Goal: Task Accomplishment & Management: Use online tool/utility

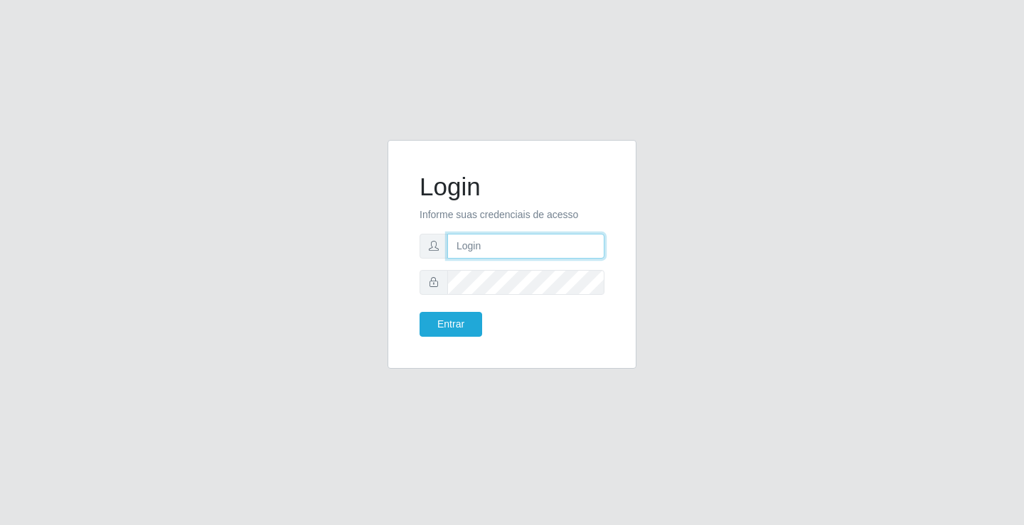
click at [512, 242] on input "text" at bounding box center [525, 246] width 157 height 25
type input "[PERSON_NAME]"
click at [419, 312] on button "Entrar" at bounding box center [450, 324] width 63 height 25
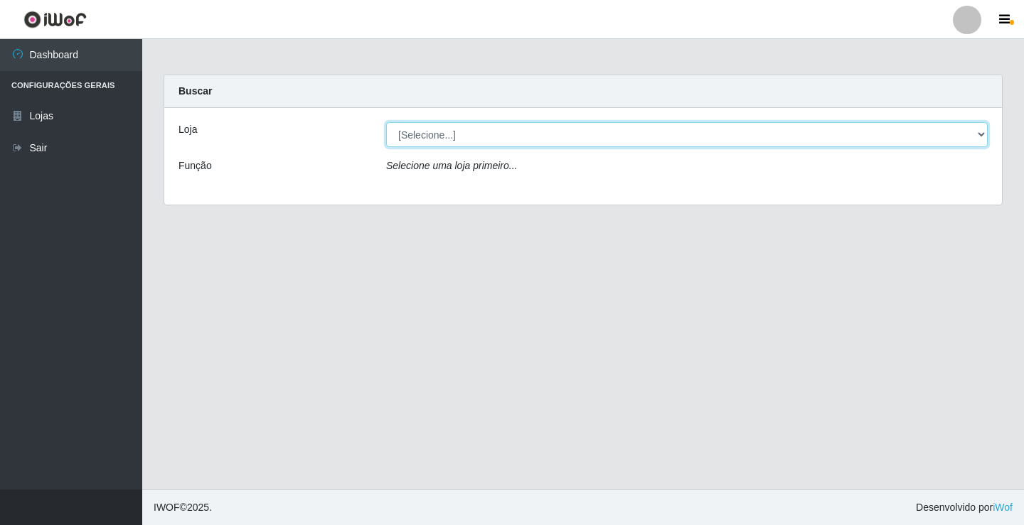
click at [426, 128] on select "[Selecione...] Ideal - Conceição" at bounding box center [686, 134] width 601 height 25
select select "231"
click at [386, 122] on select "[Selecione...] Ideal - Conceição" at bounding box center [686, 134] width 601 height 25
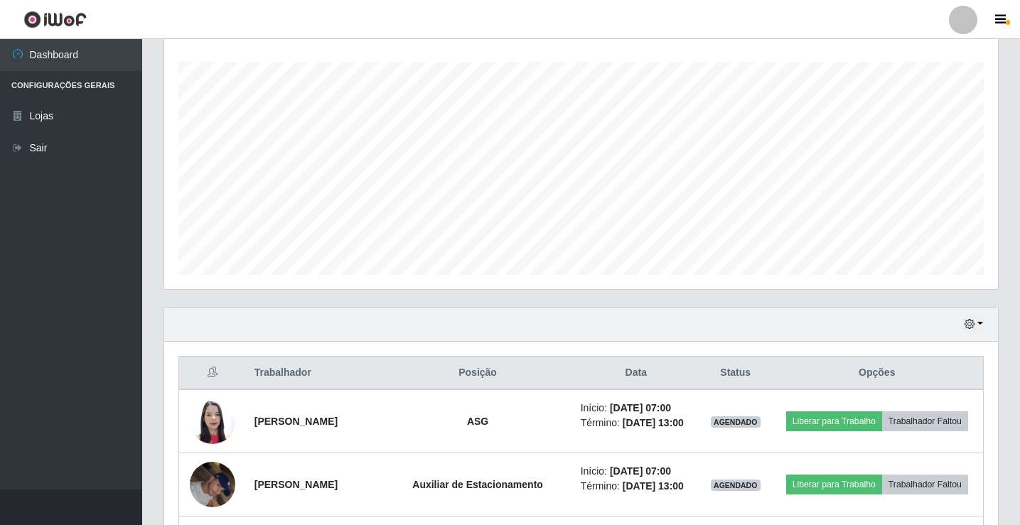
scroll to position [427, 0]
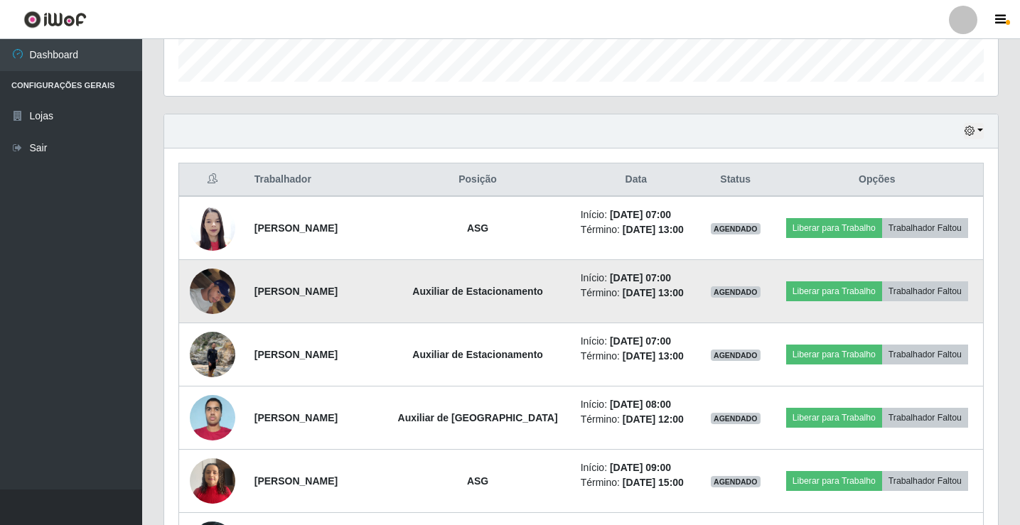
click at [216, 300] on img at bounding box center [213, 291] width 46 height 60
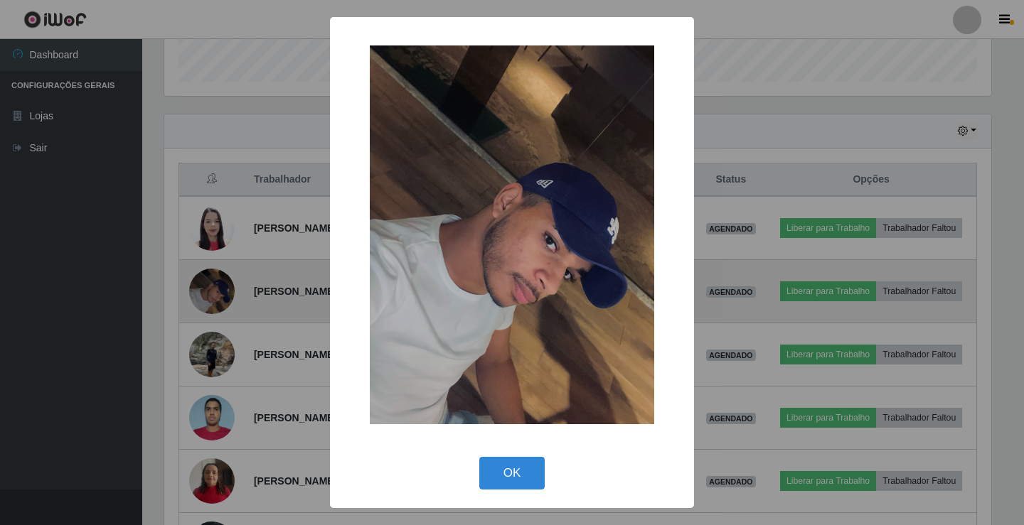
click at [216, 300] on div "× OK Cancel" at bounding box center [512, 262] width 1024 height 525
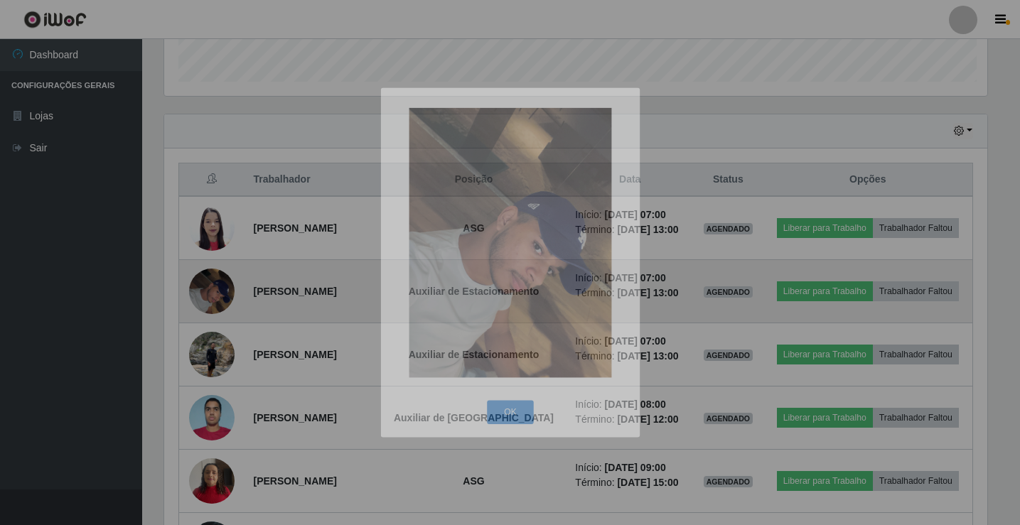
scroll to position [295, 834]
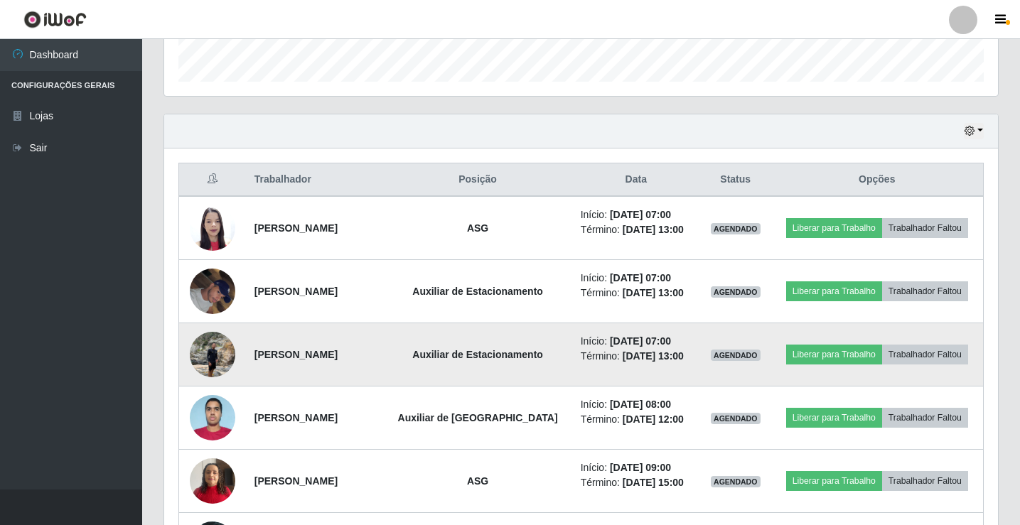
click at [213, 360] on img at bounding box center [213, 354] width 46 height 60
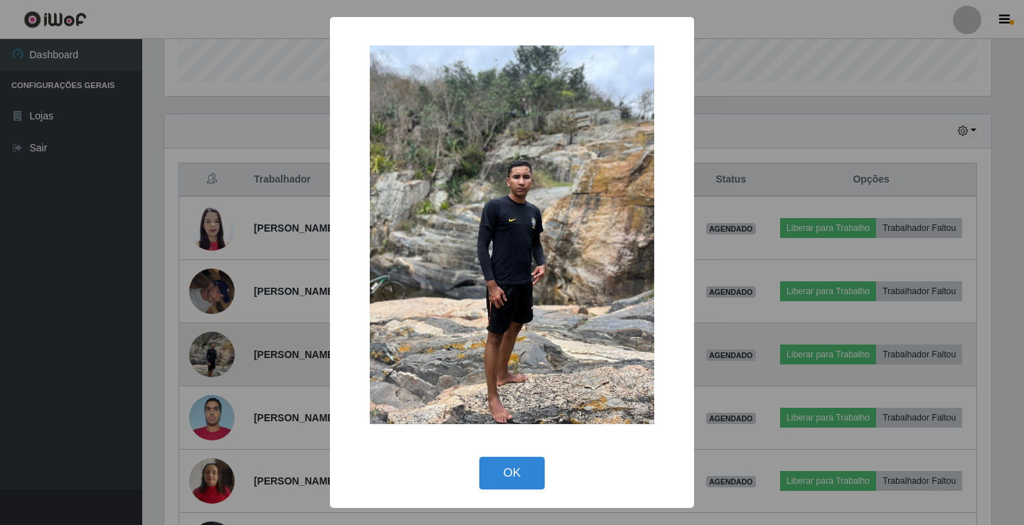
click at [213, 360] on div "× OK Cancel" at bounding box center [512, 262] width 1024 height 525
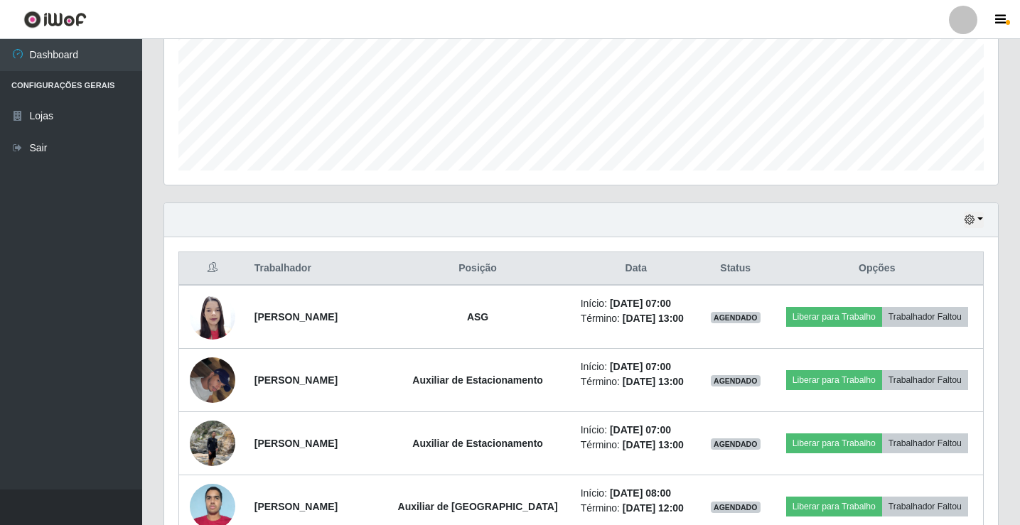
scroll to position [333, 0]
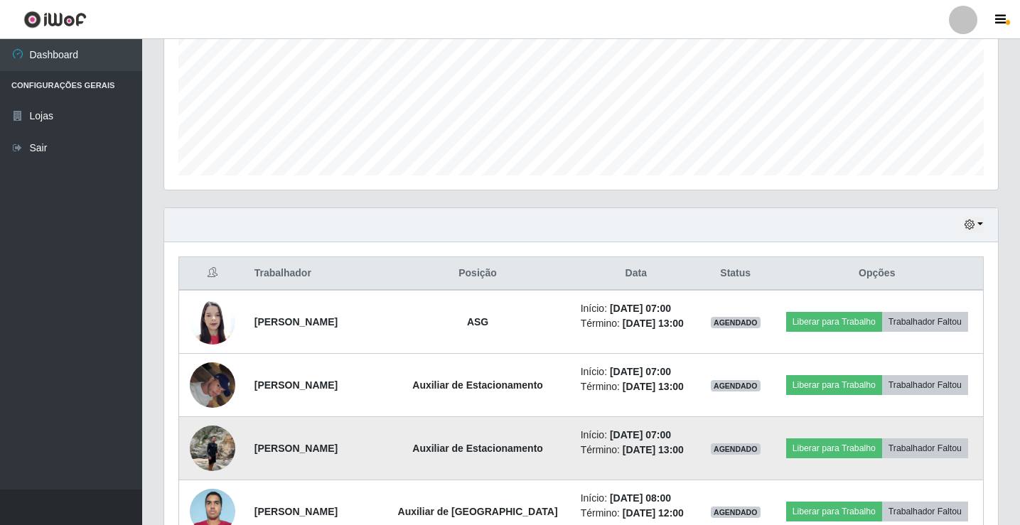
click at [210, 441] on img at bounding box center [213, 448] width 46 height 60
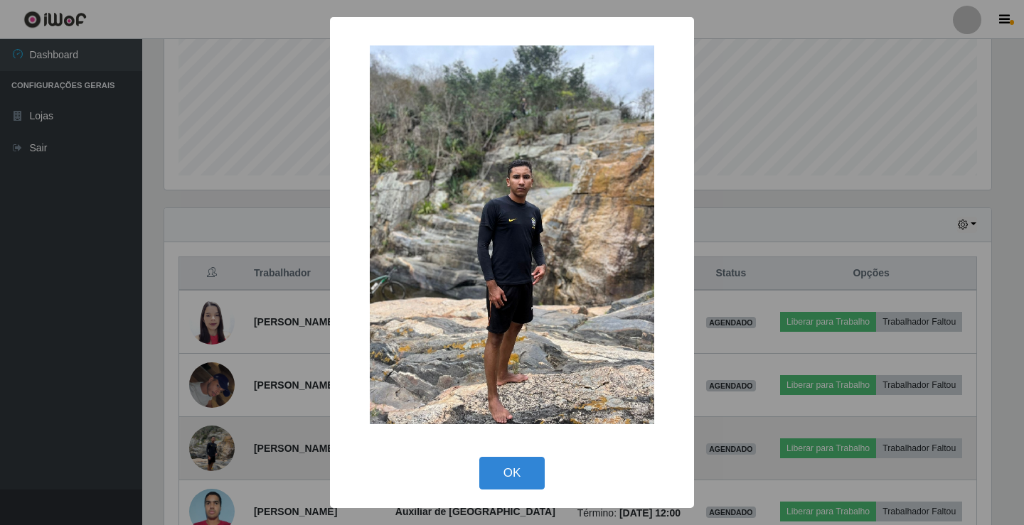
click at [210, 441] on div "× OK Cancel" at bounding box center [512, 262] width 1024 height 525
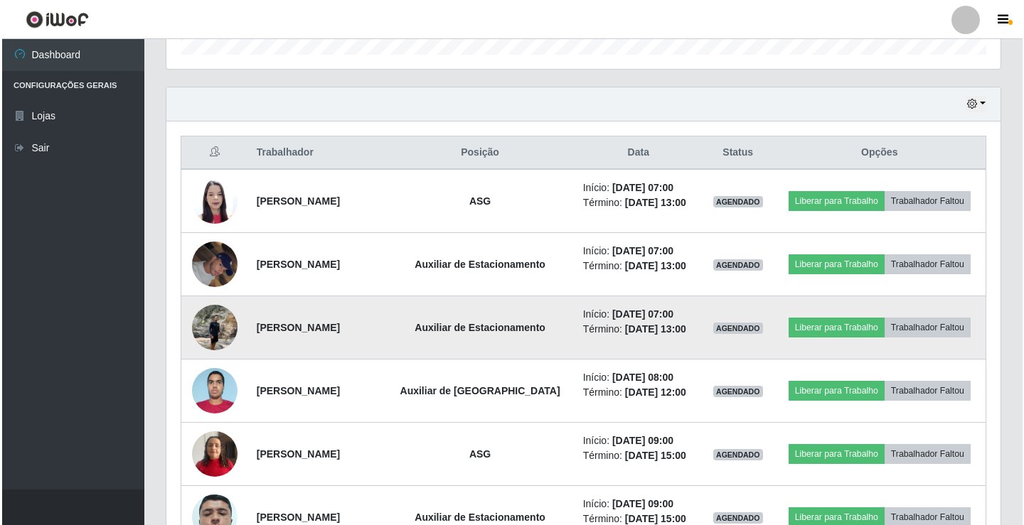
scroll to position [475, 0]
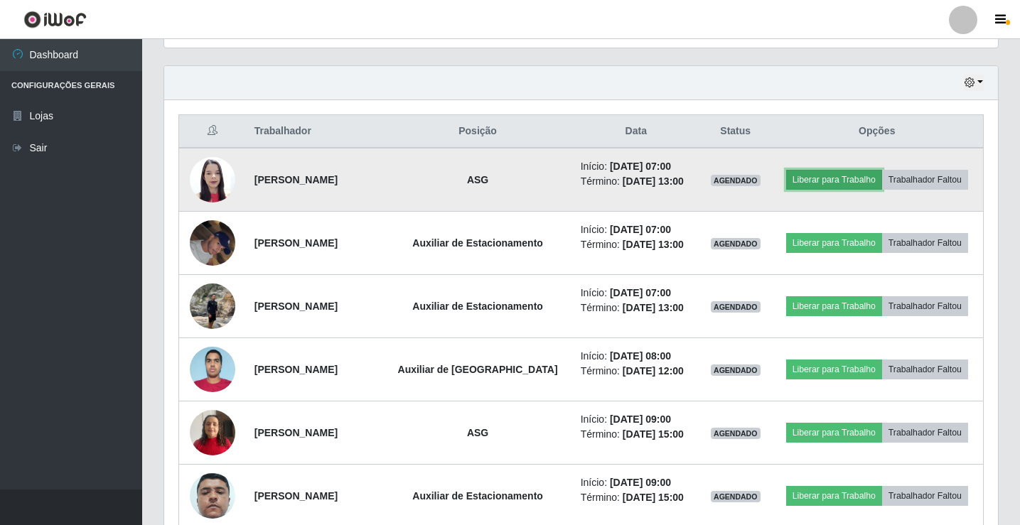
click at [814, 181] on button "Liberar para Trabalho" at bounding box center [834, 180] width 96 height 20
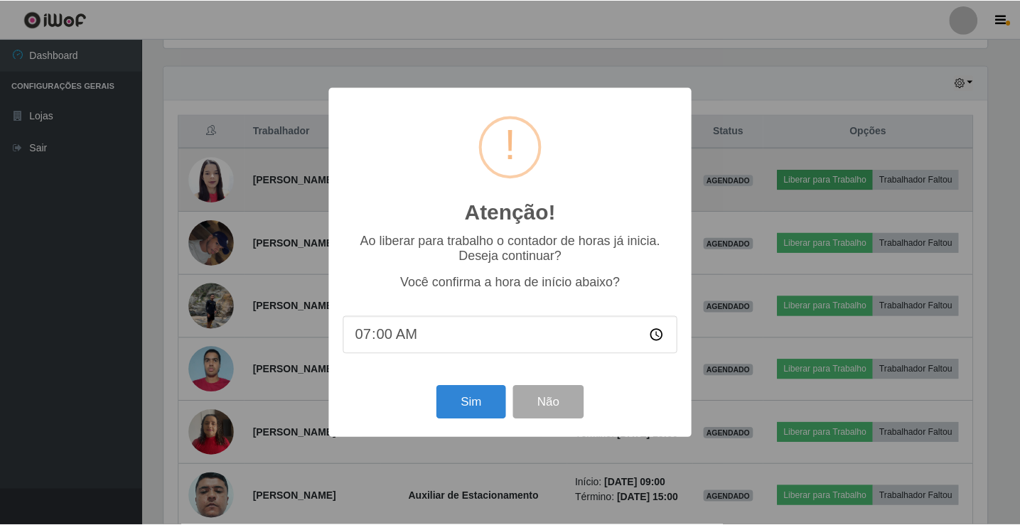
scroll to position [295, 827]
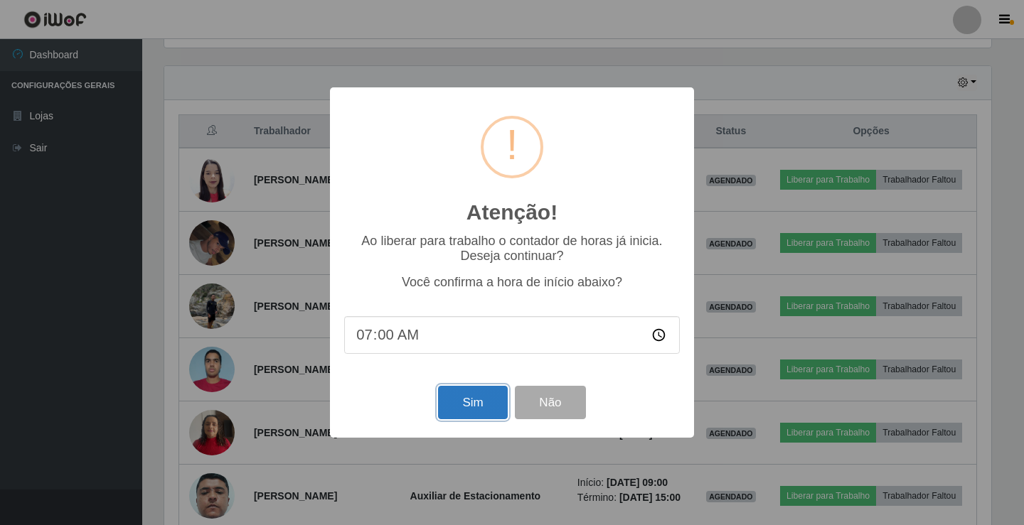
click at [483, 404] on button "Sim" at bounding box center [472, 402] width 69 height 33
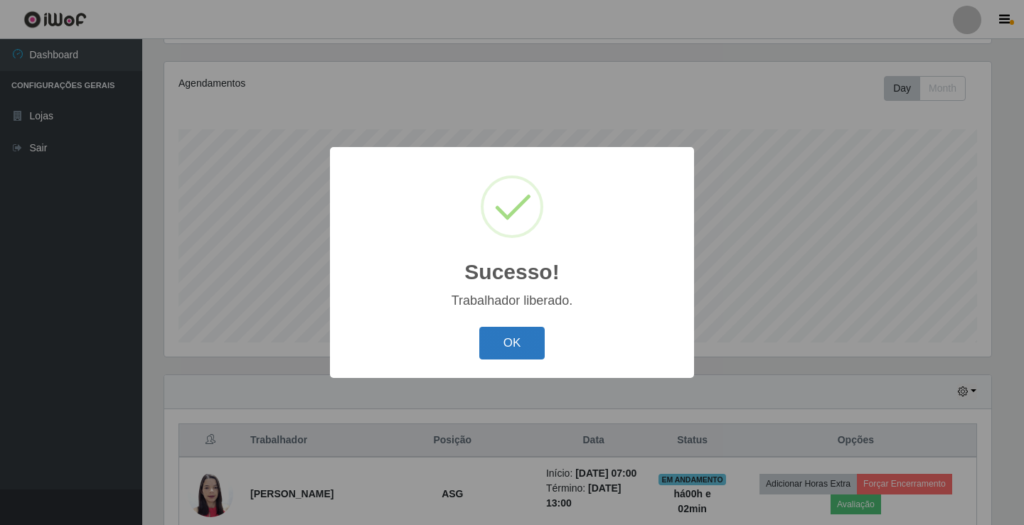
click at [513, 343] on button "OK" at bounding box center [512, 343] width 66 height 33
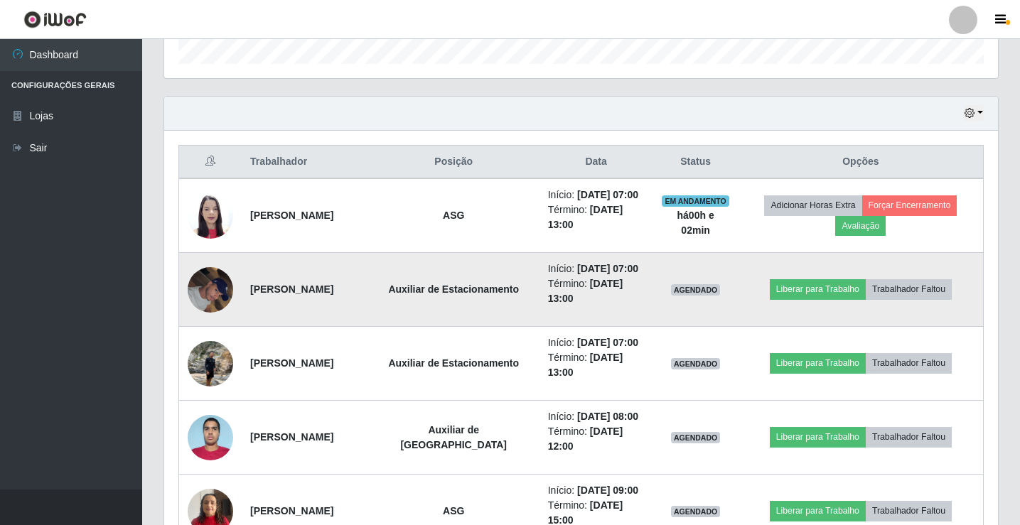
scroll to position [450, 0]
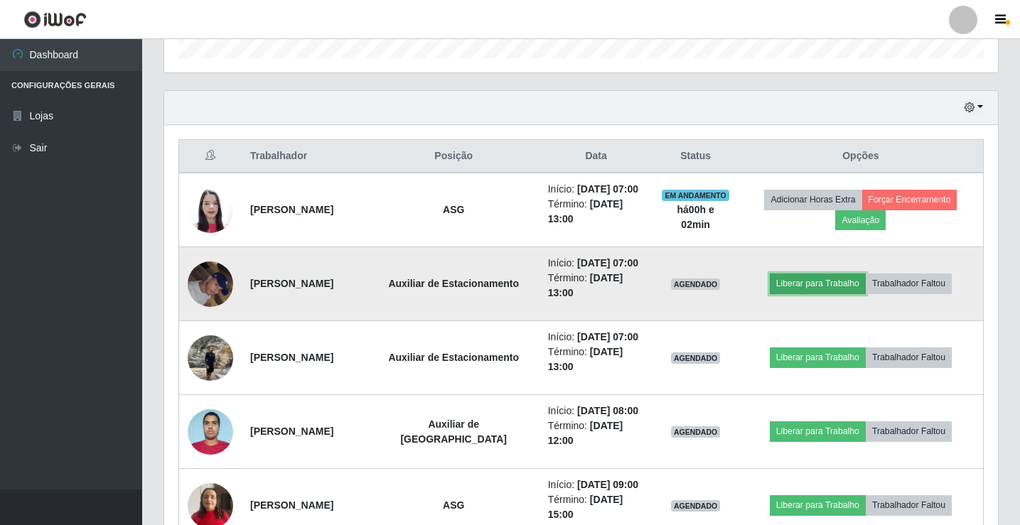
click at [806, 294] on button "Liberar para Trabalho" at bounding box center [818, 284] width 96 height 20
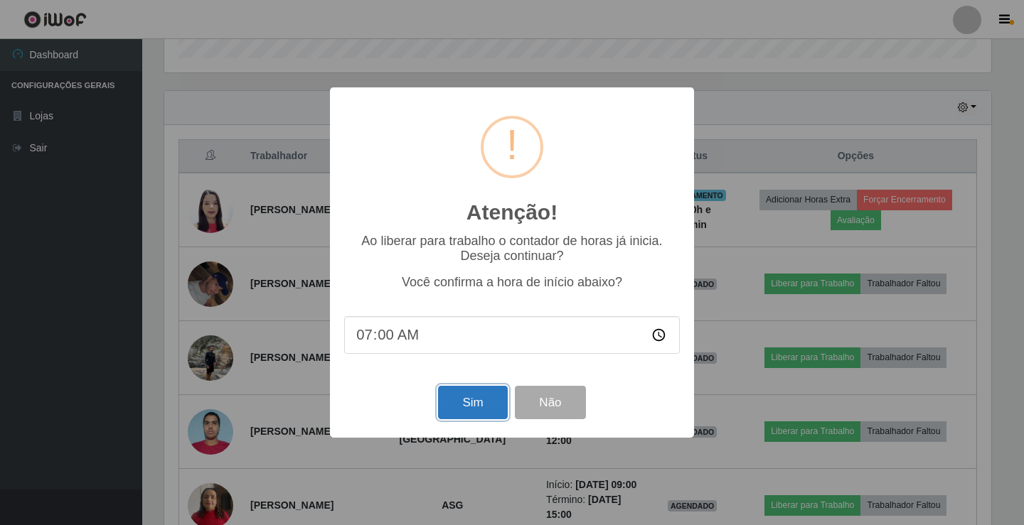
click at [459, 401] on button "Sim" at bounding box center [472, 402] width 69 height 33
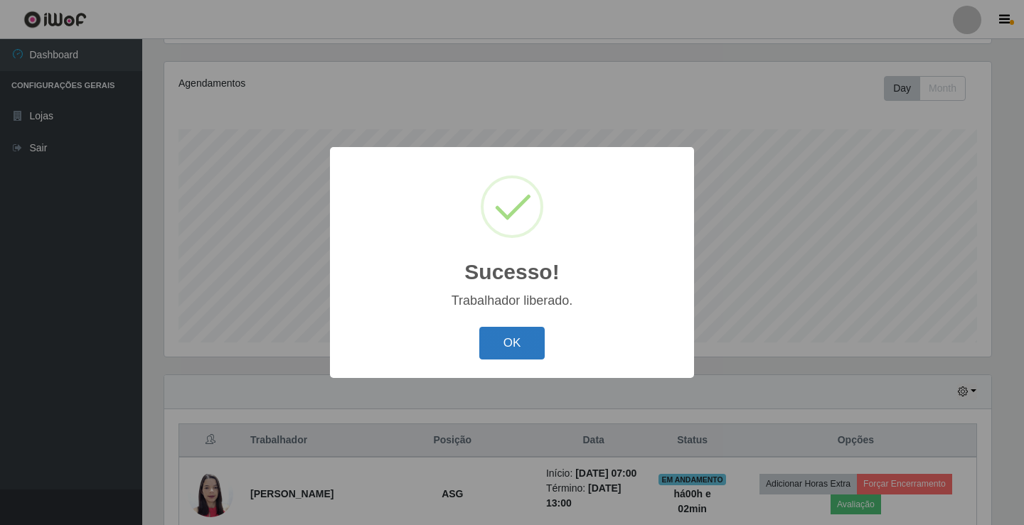
click at [536, 348] on button "OK" at bounding box center [512, 343] width 66 height 33
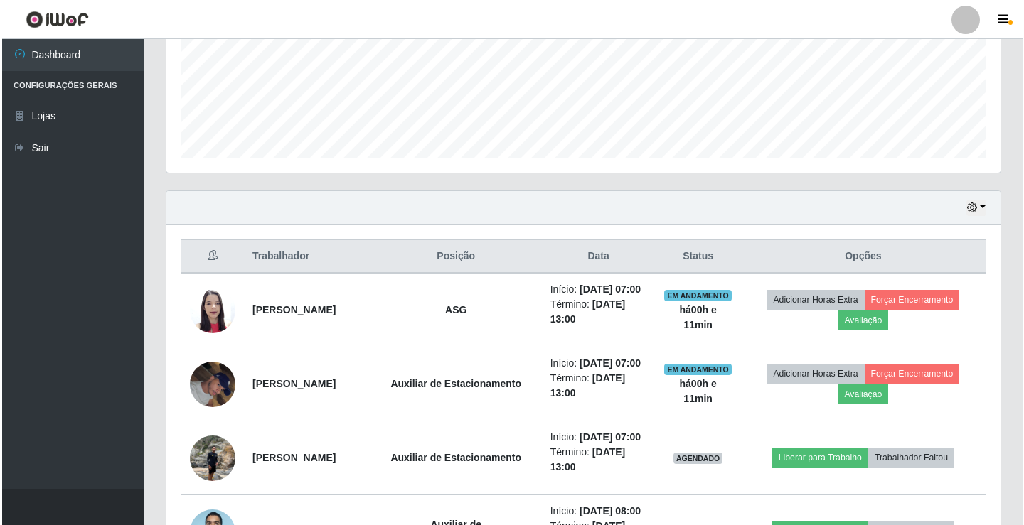
scroll to position [450, 0]
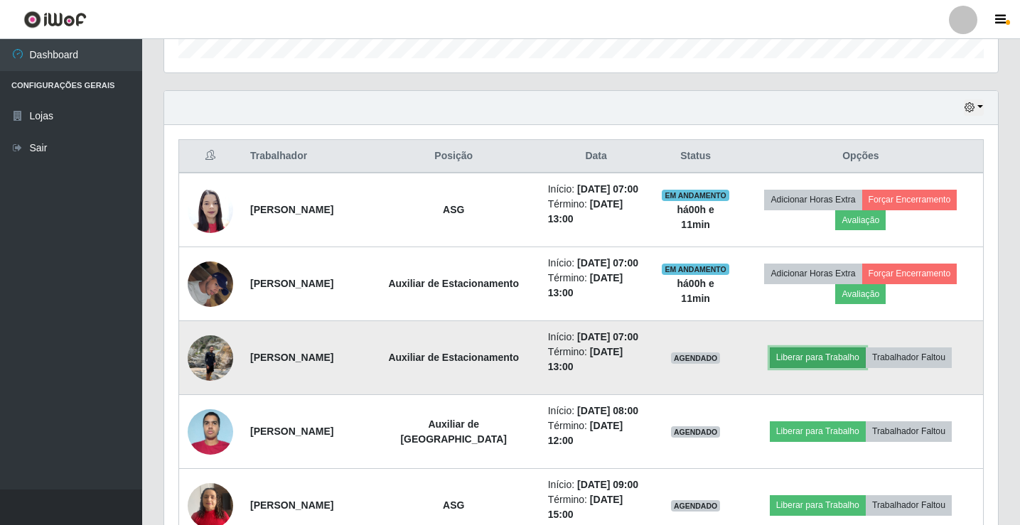
click at [813, 368] on button "Liberar para Trabalho" at bounding box center [818, 358] width 96 height 20
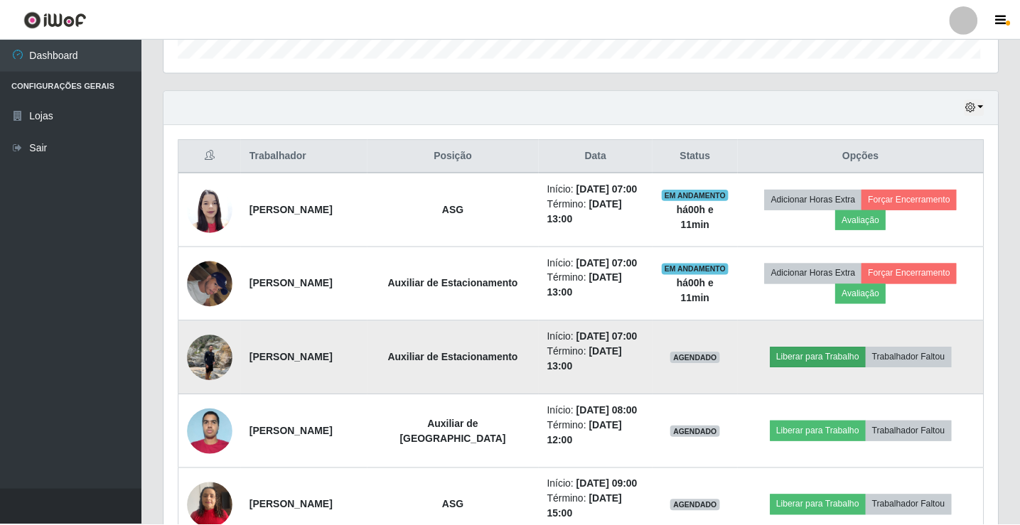
scroll to position [295, 827]
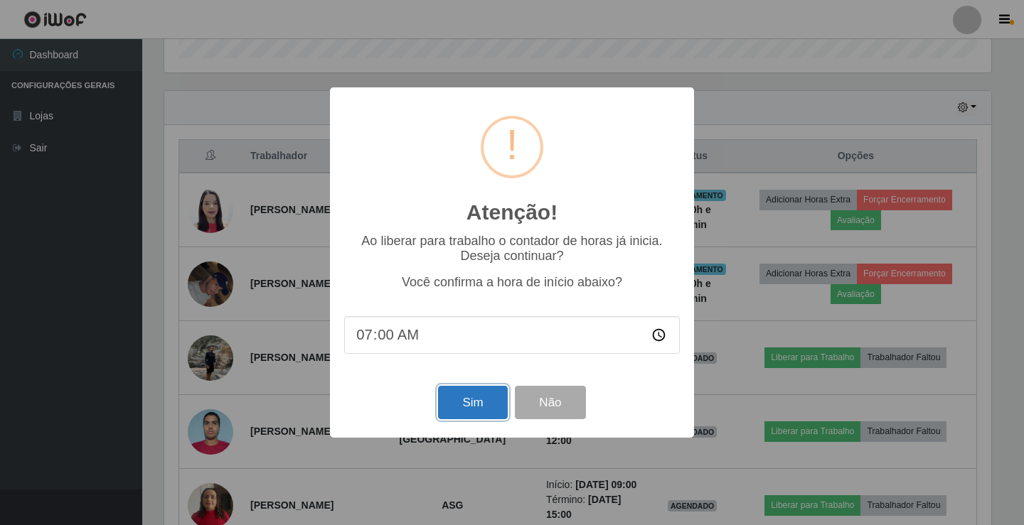
click at [470, 407] on button "Sim" at bounding box center [472, 402] width 69 height 33
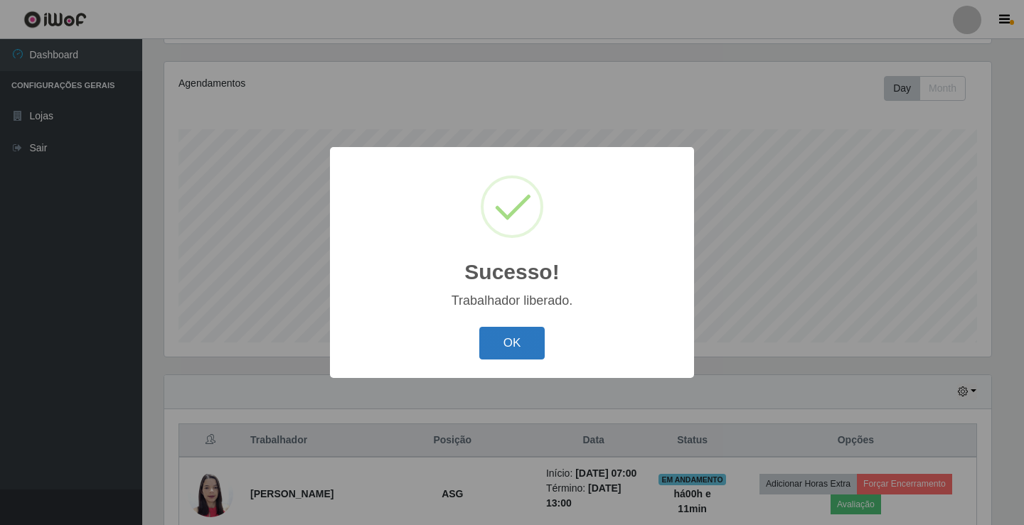
click at [527, 329] on button "OK" at bounding box center [512, 343] width 66 height 33
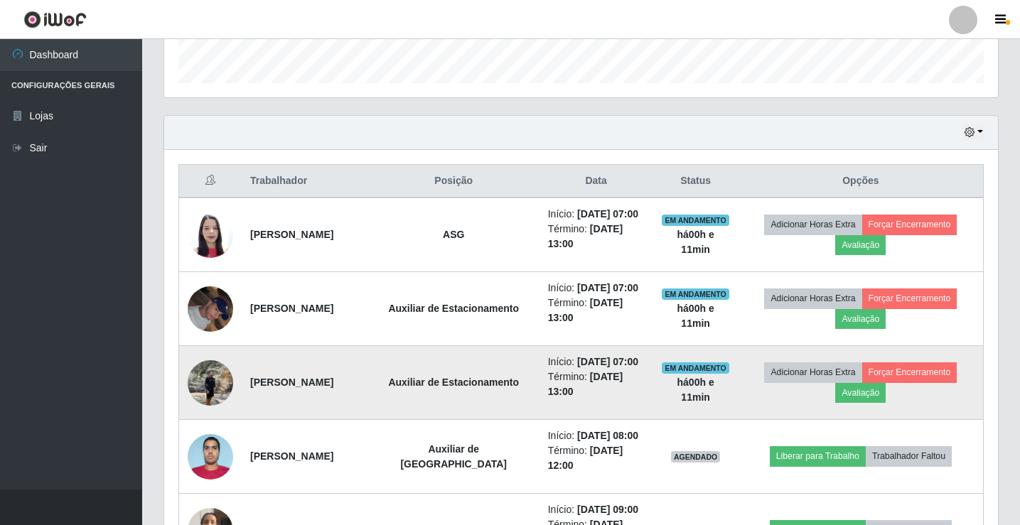
scroll to position [450, 0]
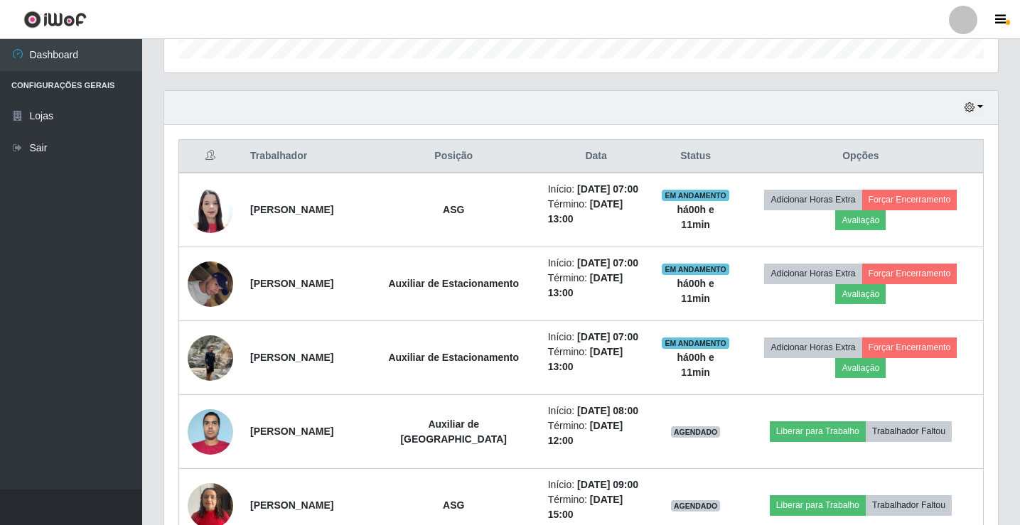
click at [961, 25] on div at bounding box center [963, 20] width 28 height 28
click at [935, 109] on button "Sair" at bounding box center [936, 110] width 128 height 29
